Goal: Understand process/instructions: Learn how to perform a task or action

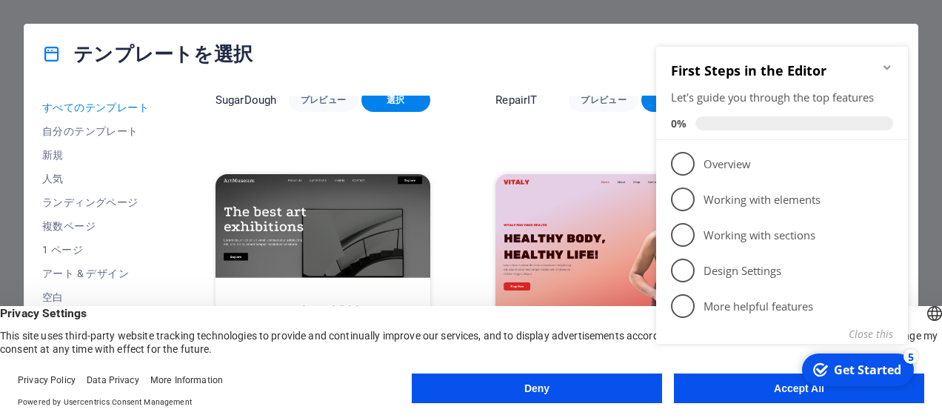
scroll to position [296, 0]
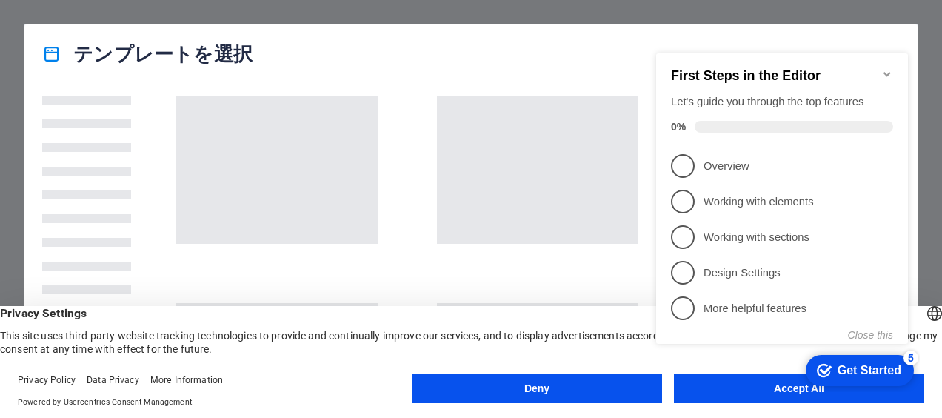
click at [789, 385] on div "checkmark Get Started 5 First Steps in the Editor Let's guide you through the t…" at bounding box center [785, 212] width 270 height 359
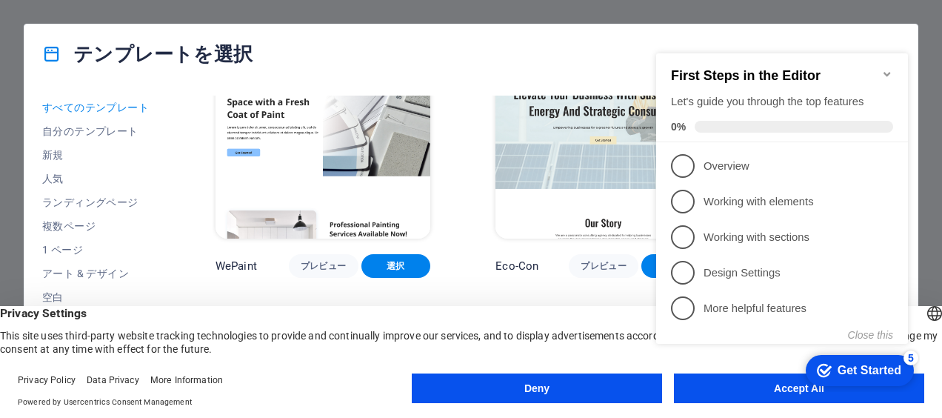
scroll to position [1556, 0]
